Goal: Task Accomplishment & Management: Use online tool/utility

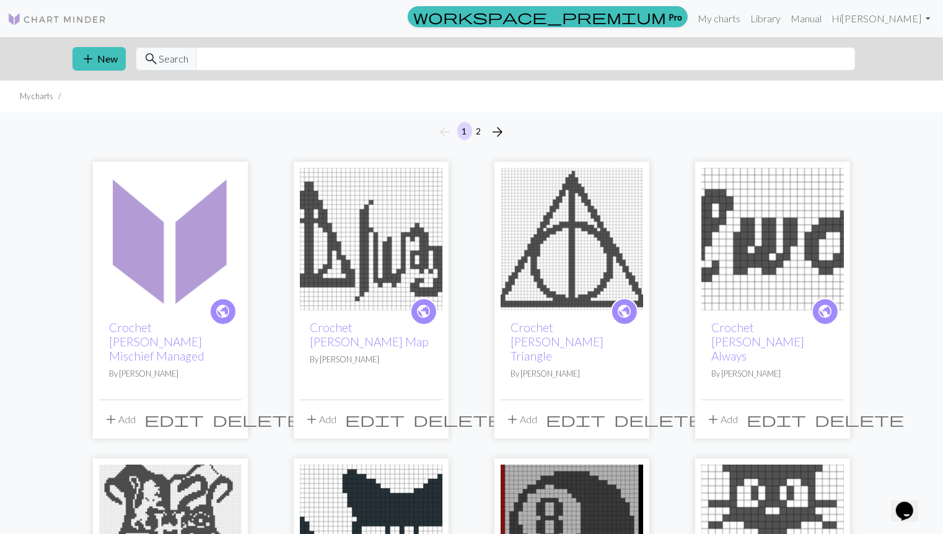
click at [181, 268] on img at bounding box center [170, 239] width 142 height 142
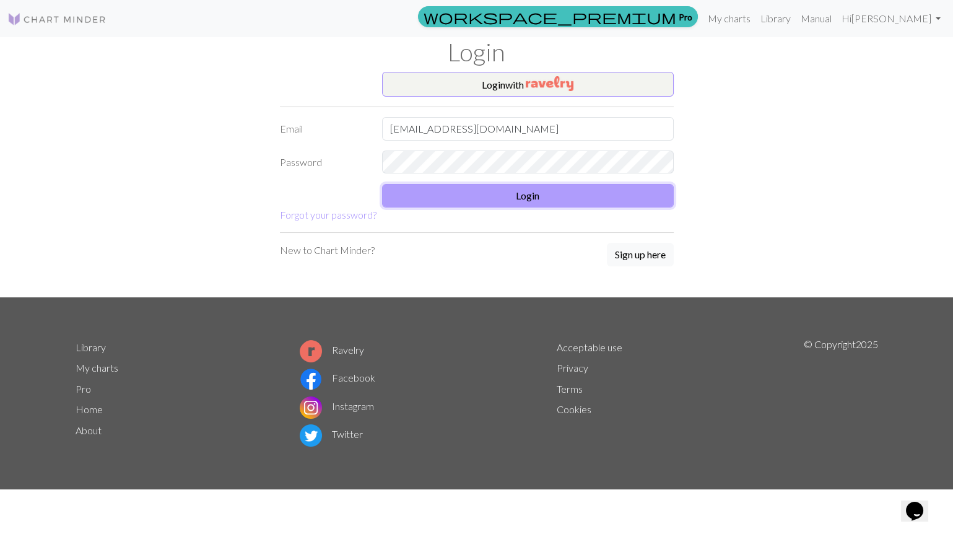
click at [445, 188] on button "Login" at bounding box center [528, 196] width 292 height 24
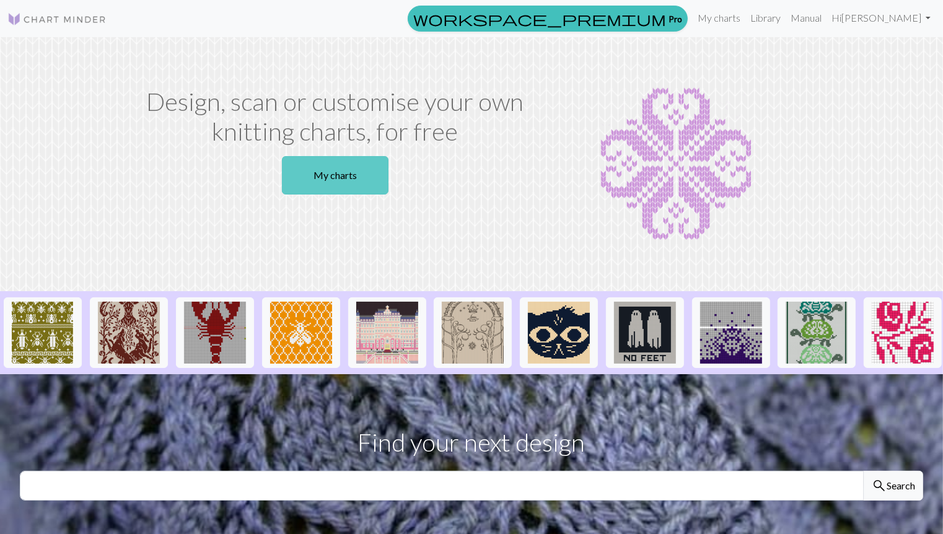
click at [315, 172] on link "My charts" at bounding box center [335, 175] width 107 height 38
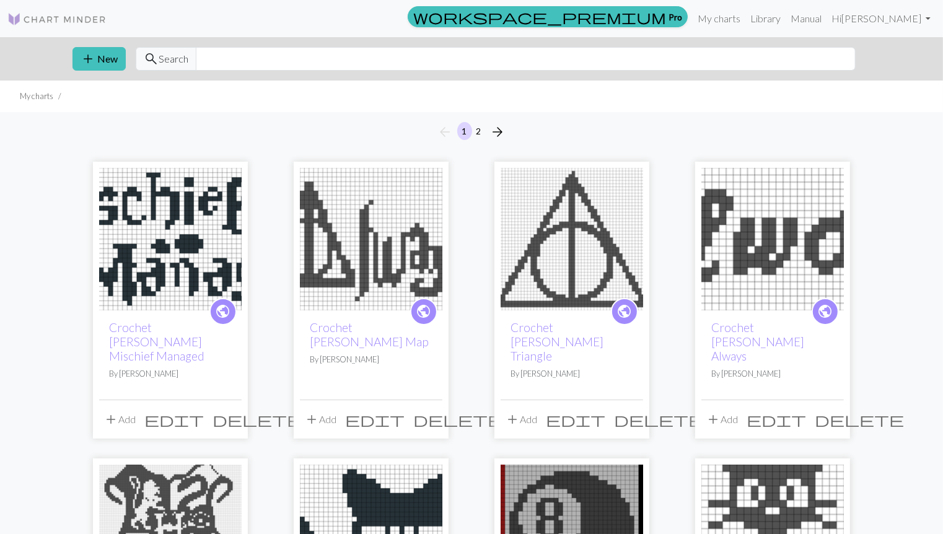
click at [170, 238] on img at bounding box center [170, 239] width 142 height 142
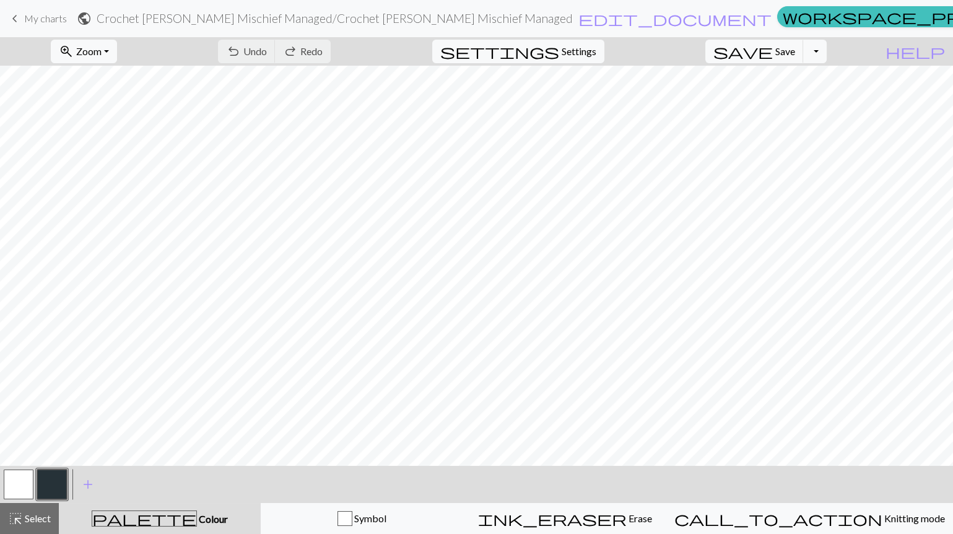
click at [53, 14] on span "My charts" at bounding box center [45, 18] width 43 height 12
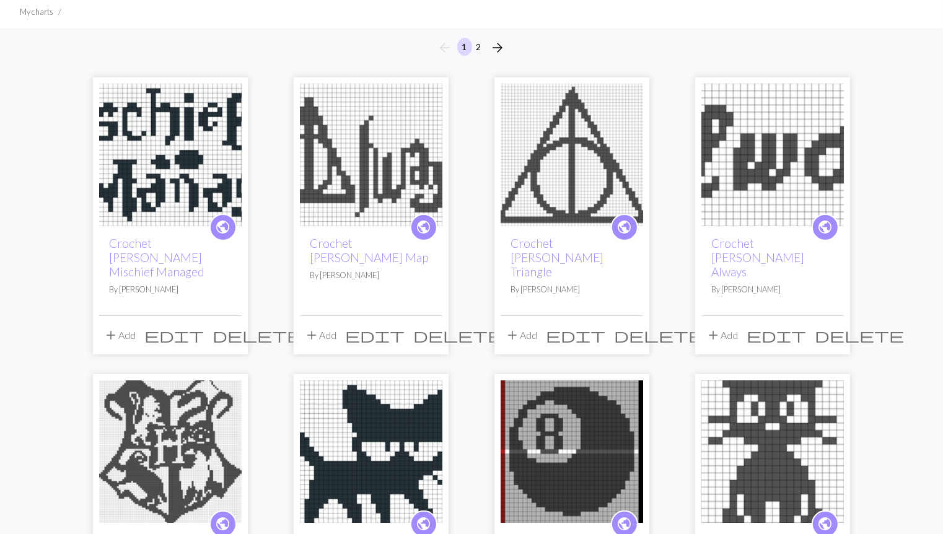
scroll to position [85, 0]
click at [339, 194] on img at bounding box center [371, 154] width 142 height 142
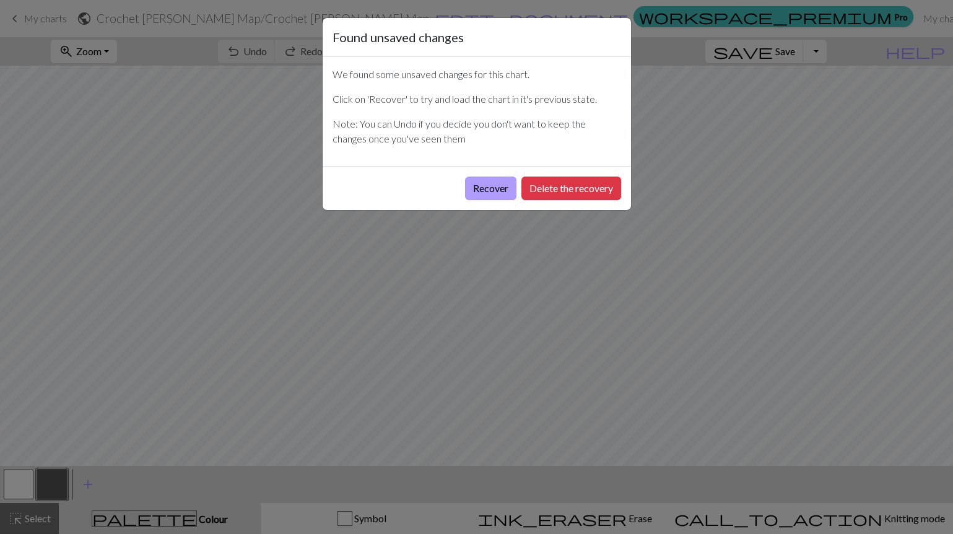
click at [479, 196] on button "Recover" at bounding box center [490, 189] width 51 height 24
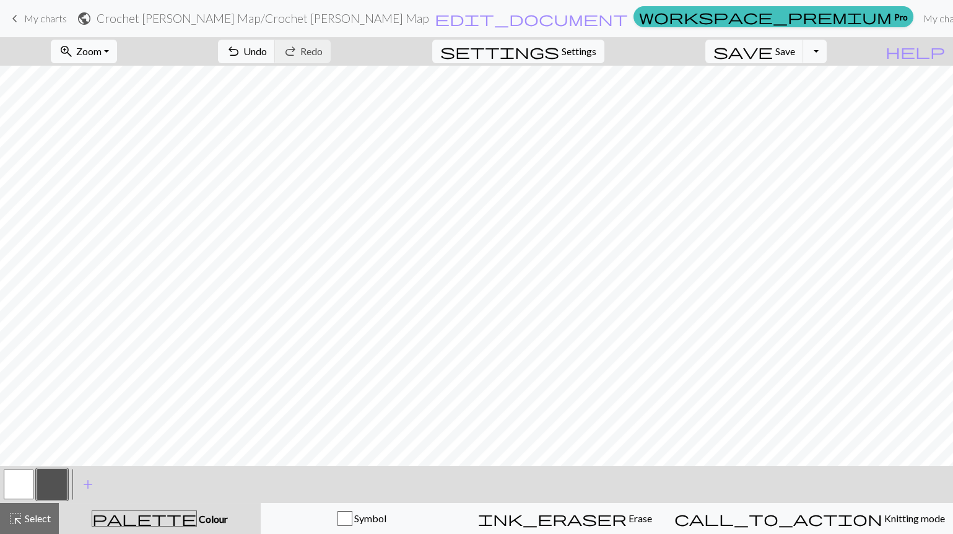
click at [102, 46] on span "Zoom" at bounding box center [88, 51] width 25 height 12
click at [795, 53] on span "Save" at bounding box center [785, 51] width 20 height 12
click at [40, 20] on span "My charts" at bounding box center [45, 18] width 43 height 12
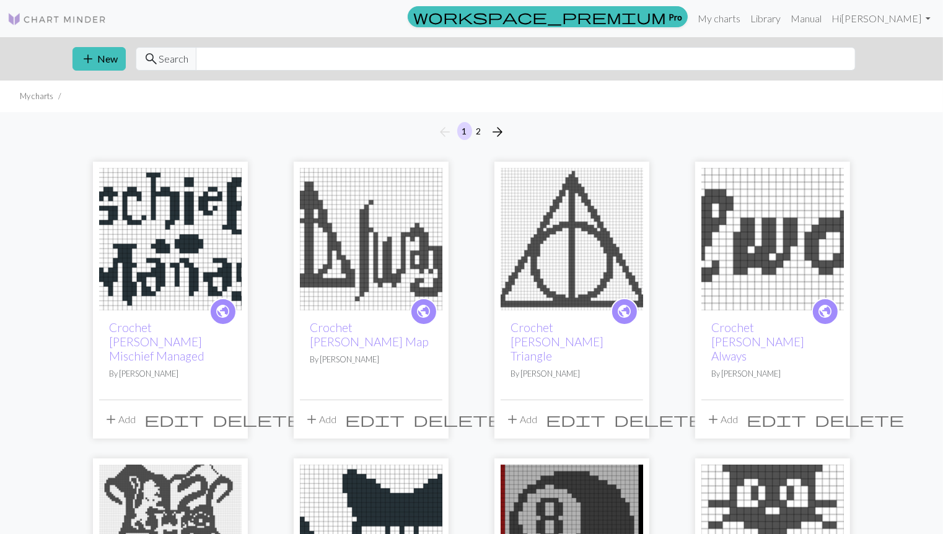
click at [558, 250] on img at bounding box center [571, 239] width 142 height 142
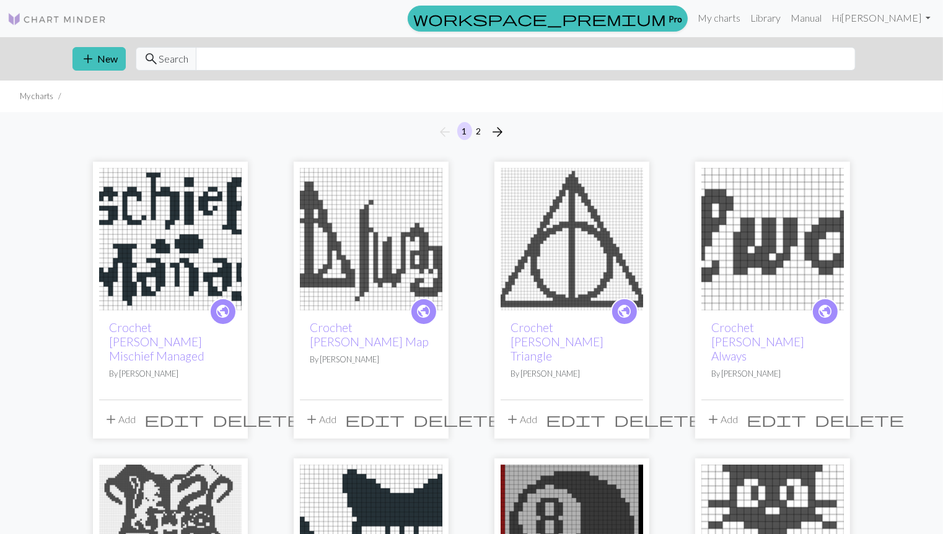
click at [517, 188] on img at bounding box center [571, 239] width 142 height 142
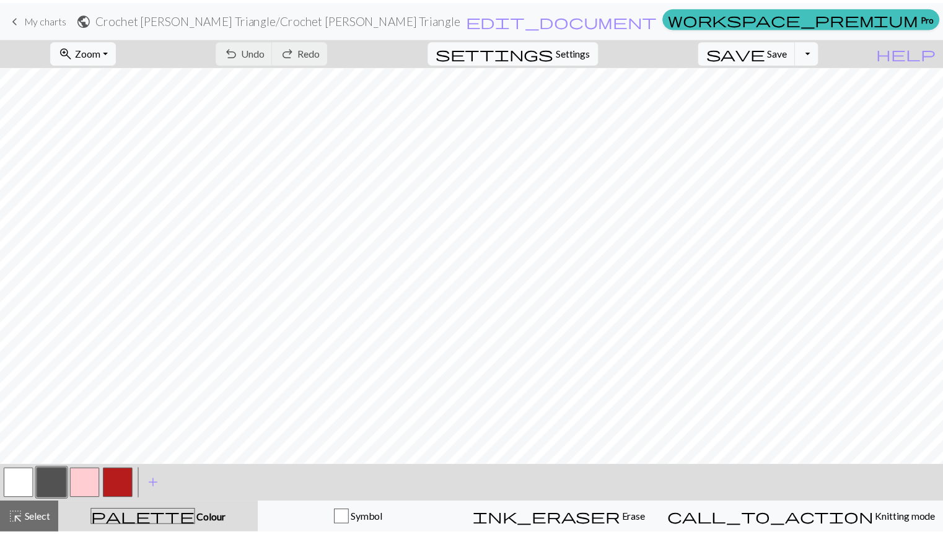
scroll to position [222, 0]
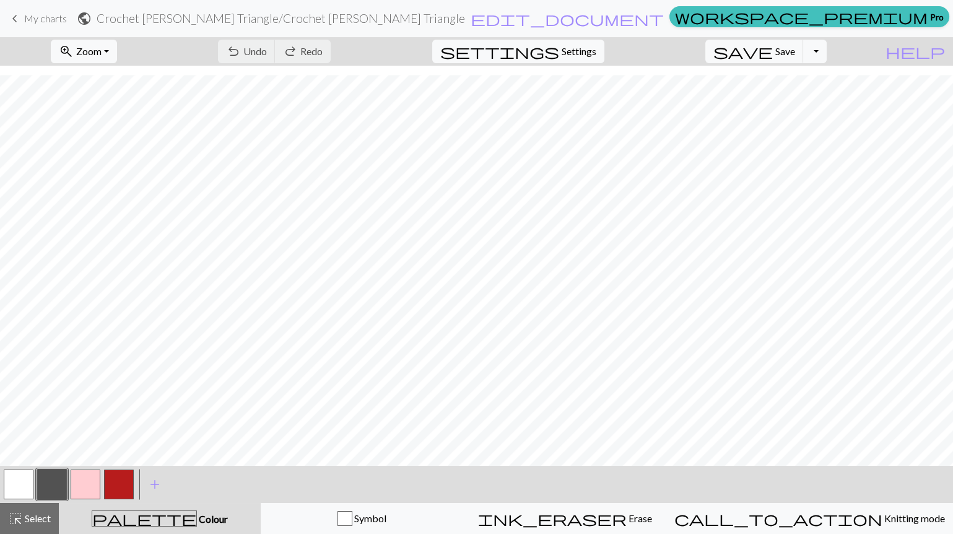
click at [41, 19] on span "My charts" at bounding box center [45, 18] width 43 height 12
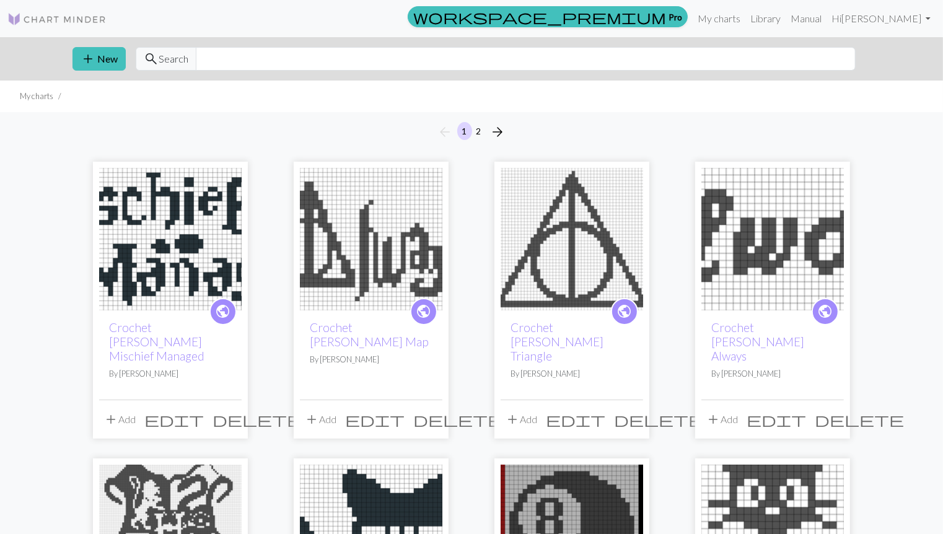
click at [756, 209] on img at bounding box center [772, 239] width 142 height 142
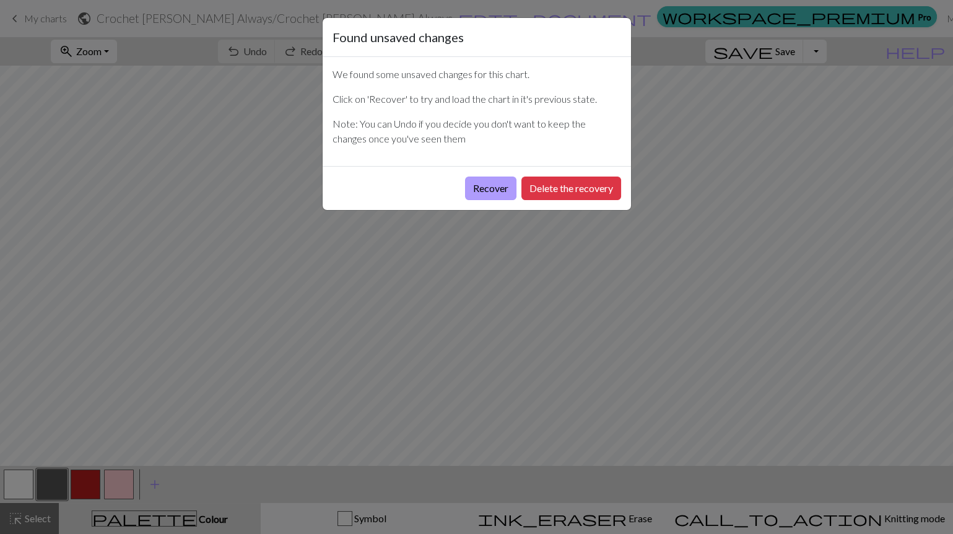
click at [497, 193] on button "Recover" at bounding box center [490, 189] width 51 height 24
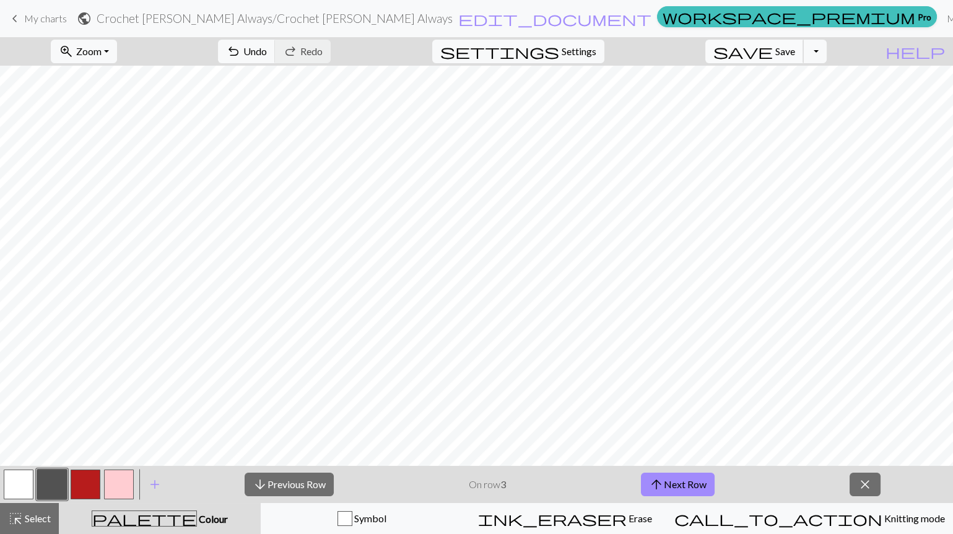
click at [773, 50] on span "save" at bounding box center [742, 51] width 59 height 17
click at [43, 23] on span "My charts" at bounding box center [45, 18] width 43 height 12
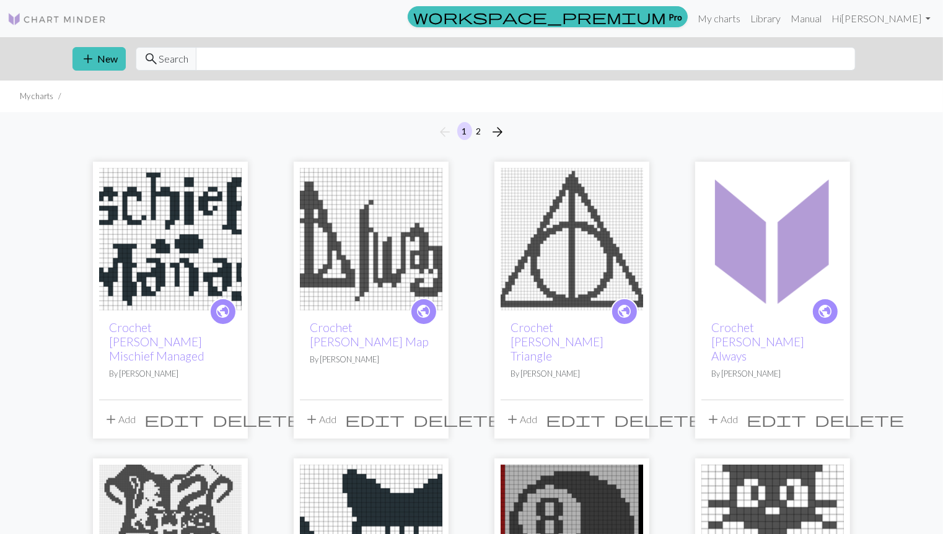
click at [222, 193] on img at bounding box center [170, 239] width 142 height 142
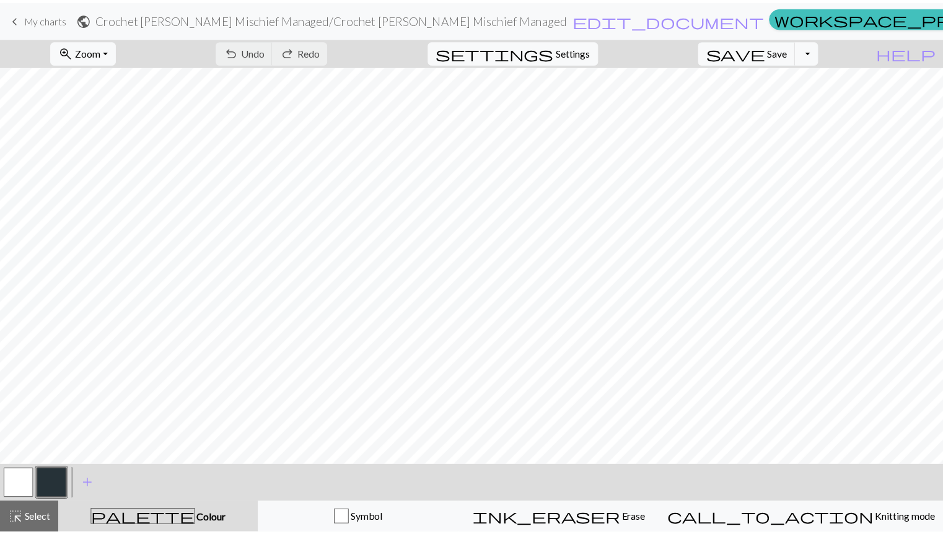
scroll to position [37, 0]
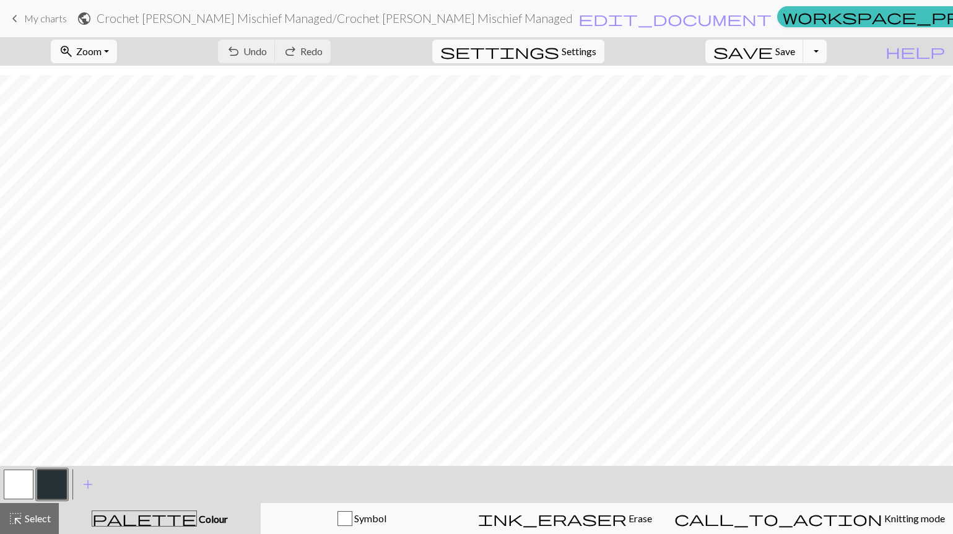
click at [37, 17] on span "My charts" at bounding box center [45, 18] width 43 height 12
